Goal: Task Accomplishment & Management: Use online tool/utility

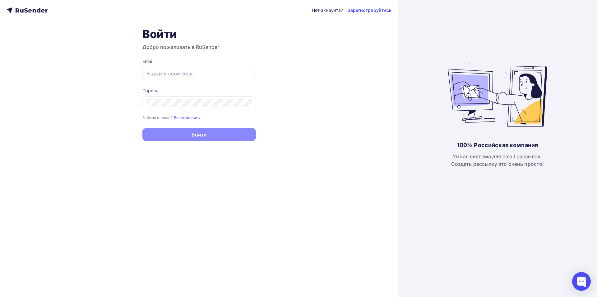
type input "[EMAIL_ADDRESS][DOMAIN_NAME]"
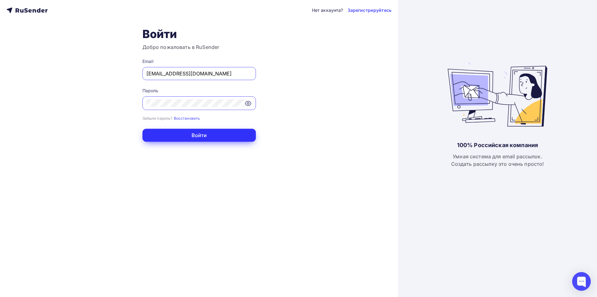
click at [193, 135] on button "Войти" at bounding box center [199, 134] width 114 height 13
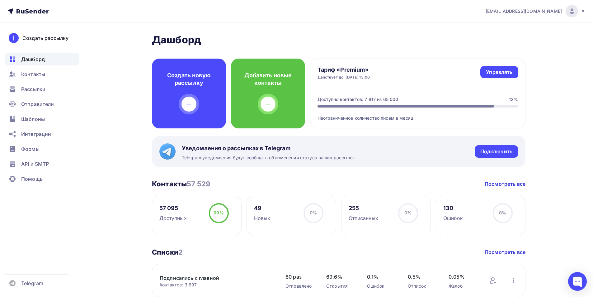
drag, startPoint x: 50, startPoint y: 13, endPoint x: 19, endPoint y: 15, distance: 30.8
click at [19, 15] on nav "[EMAIL_ADDRESS][DOMAIN_NAME] Аккаунт Тарифы Выйти Создать рассылку [GEOGRAPHIC_…" at bounding box center [296, 11] width 593 height 22
drag, startPoint x: 0, startPoint y: 9, endPoint x: 52, endPoint y: 8, distance: 52.0
click at [52, 8] on nav "[EMAIL_ADDRESS][DOMAIN_NAME] Аккаунт Тарифы Выйти Создать рассылку [GEOGRAPHIC_…" at bounding box center [296, 11] width 593 height 22
drag, startPoint x: 72, startPoint y: 10, endPoint x: 28, endPoint y: 12, distance: 43.6
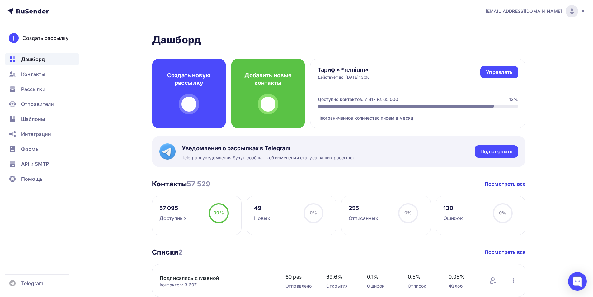
click at [28, 12] on nav "[EMAIL_ADDRESS][DOMAIN_NAME] Аккаунт Тарифы Выйти Создать рассылку [GEOGRAPHIC_…" at bounding box center [296, 11] width 593 height 22
click at [38, 151] on span "Формы" at bounding box center [30, 148] width 18 height 7
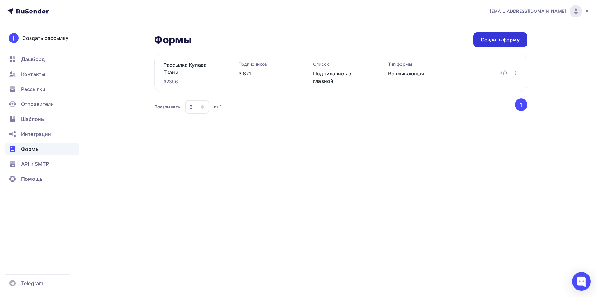
click at [498, 42] on div "Создать форму" at bounding box center [500, 39] width 39 height 7
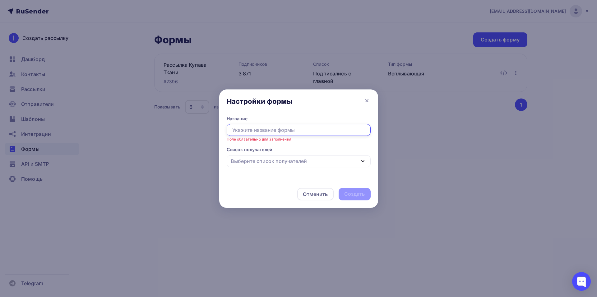
click at [363, 161] on icon "button" at bounding box center [362, 160] width 7 height 7
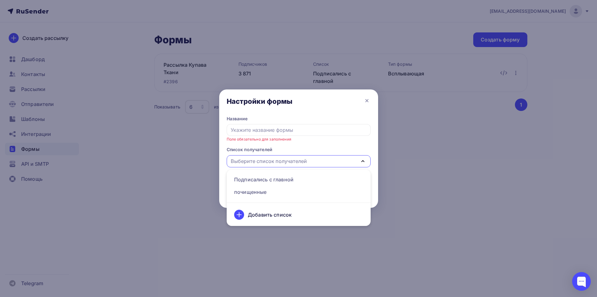
click at [300, 213] on div "Добавить список" at bounding box center [299, 214] width 137 height 15
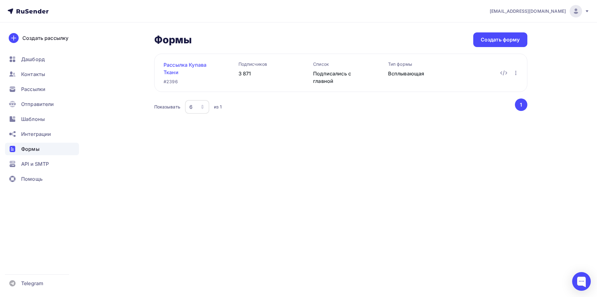
click at [200, 64] on link "Рассылка Купава Ткани" at bounding box center [191, 68] width 55 height 15
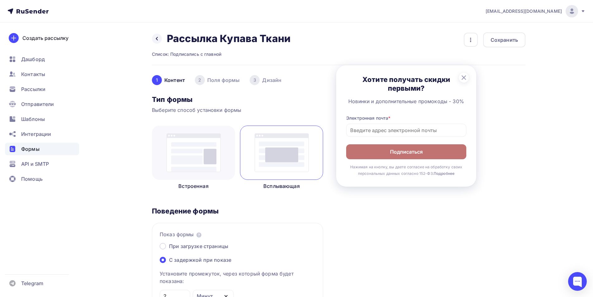
click at [187, 156] on img at bounding box center [193, 152] width 54 height 39
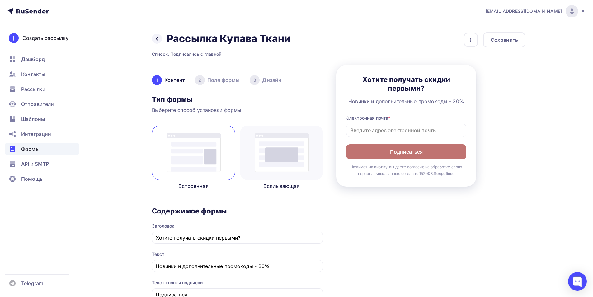
click at [309, 147] on div at bounding box center [281, 152] width 83 height 54
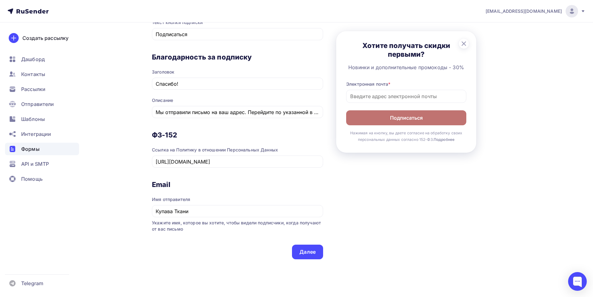
scroll to position [467, 0]
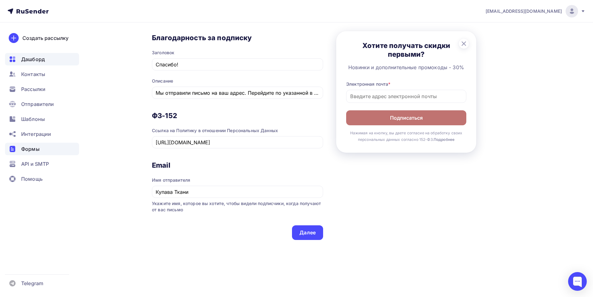
click at [30, 62] on span "Дашборд" at bounding box center [33, 58] width 24 height 7
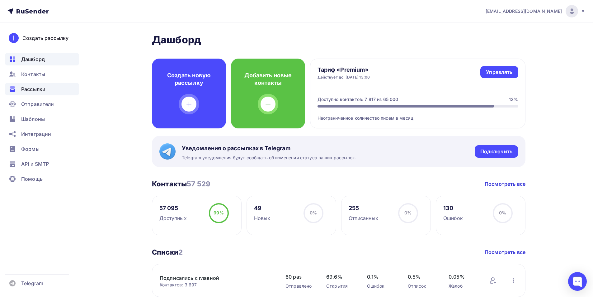
click at [31, 87] on span "Рассылки" at bounding box center [33, 88] width 24 height 7
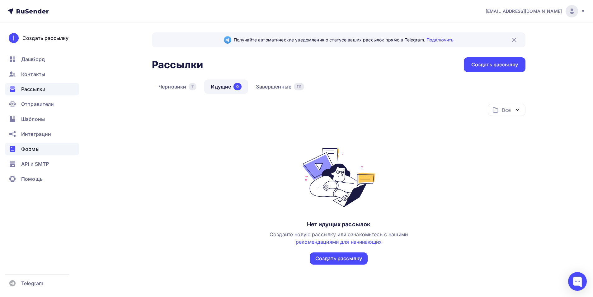
click at [31, 147] on span "Формы" at bounding box center [30, 148] width 18 height 7
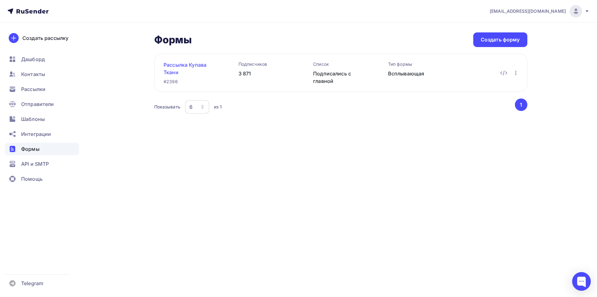
click at [187, 64] on link "Рассылка Купава Ткани" at bounding box center [191, 68] width 55 height 15
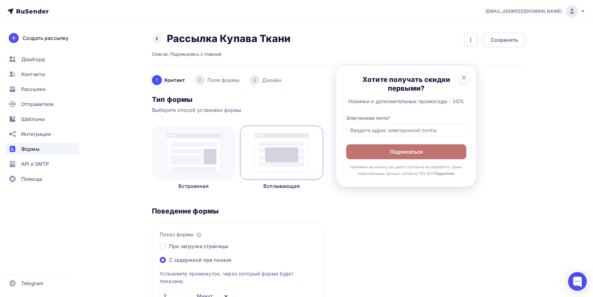
click at [447, 173] on b "Подробнее" at bounding box center [443, 173] width 21 height 5
click at [30, 59] on span "Дашборд" at bounding box center [33, 58] width 24 height 7
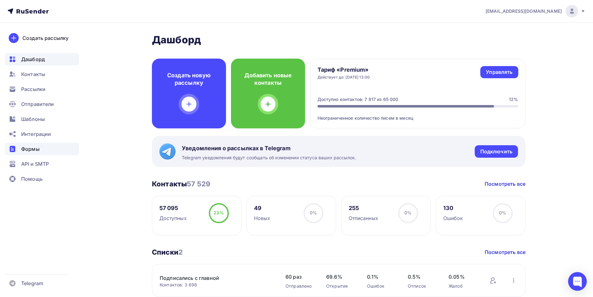
click at [26, 146] on span "Формы" at bounding box center [30, 148] width 18 height 7
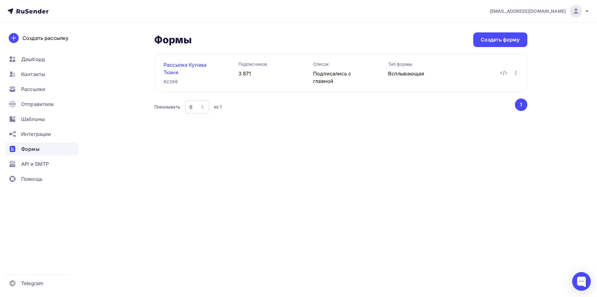
click at [190, 64] on link "Рассылка Купава Ткани" at bounding box center [191, 68] width 55 height 15
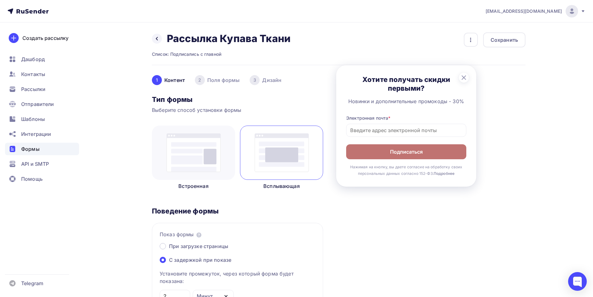
click at [386, 81] on h3 "Хотите получать скидки первыми?" at bounding box center [406, 83] width 120 height 17
click at [222, 81] on div "2 Поля формы" at bounding box center [217, 80] width 45 height 10
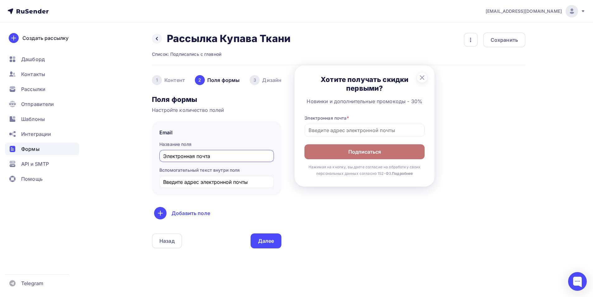
click at [273, 79] on div "3 [GEOGRAPHIC_DATA]" at bounding box center [266, 80] width 32 height 10
